Goal: Information Seeking & Learning: Check status

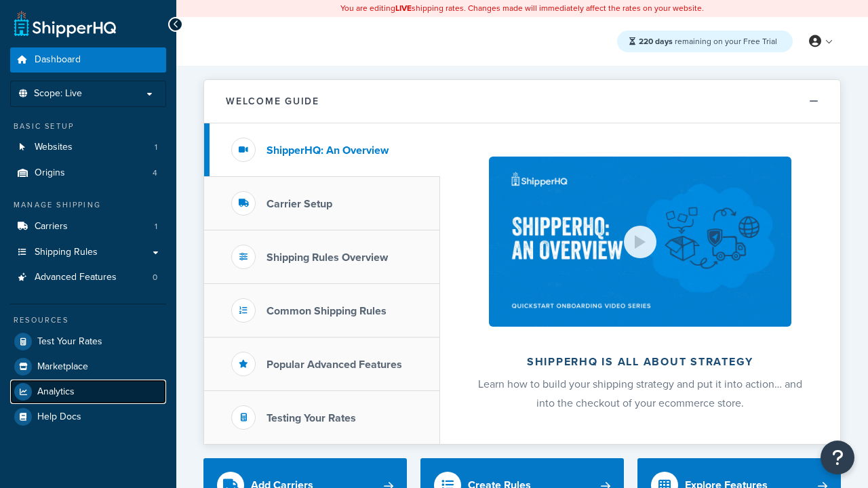
click at [56, 391] on span "Analytics" at bounding box center [55, 392] width 37 height 12
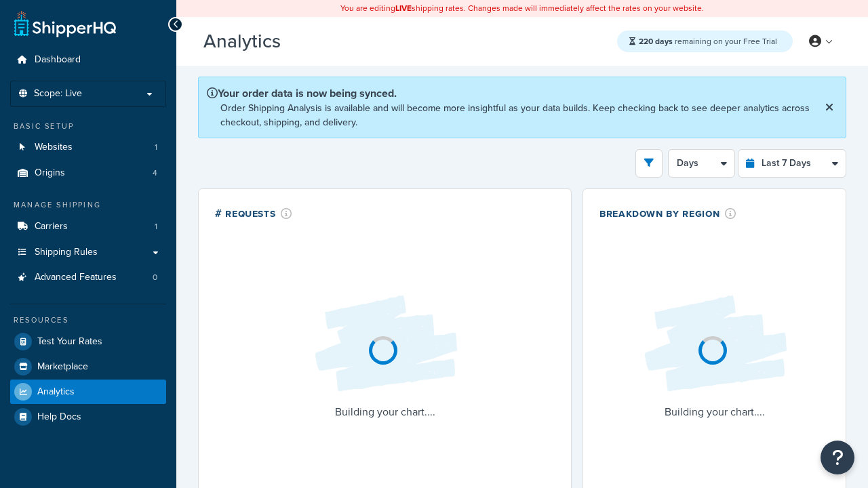
select select "last_7_days"
